Goal: Navigation & Orientation: Find specific page/section

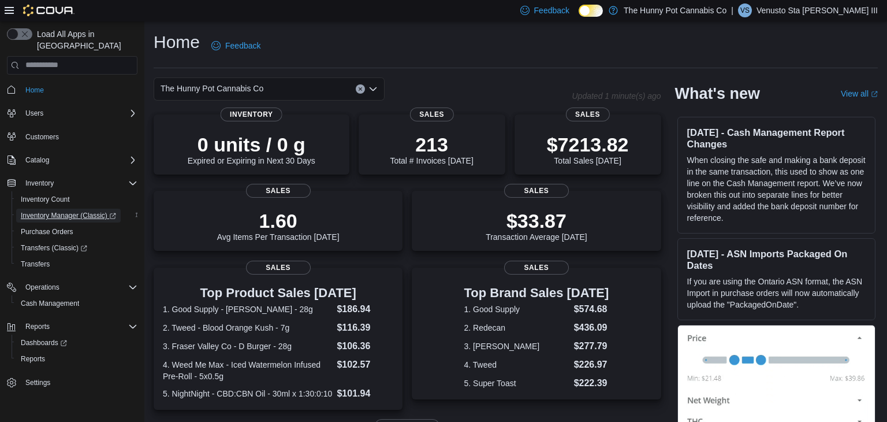
click at [64, 211] on span "Inventory Manager (Classic)" at bounding box center [68, 215] width 95 height 9
